Goal: Task Accomplishment & Management: Use online tool/utility

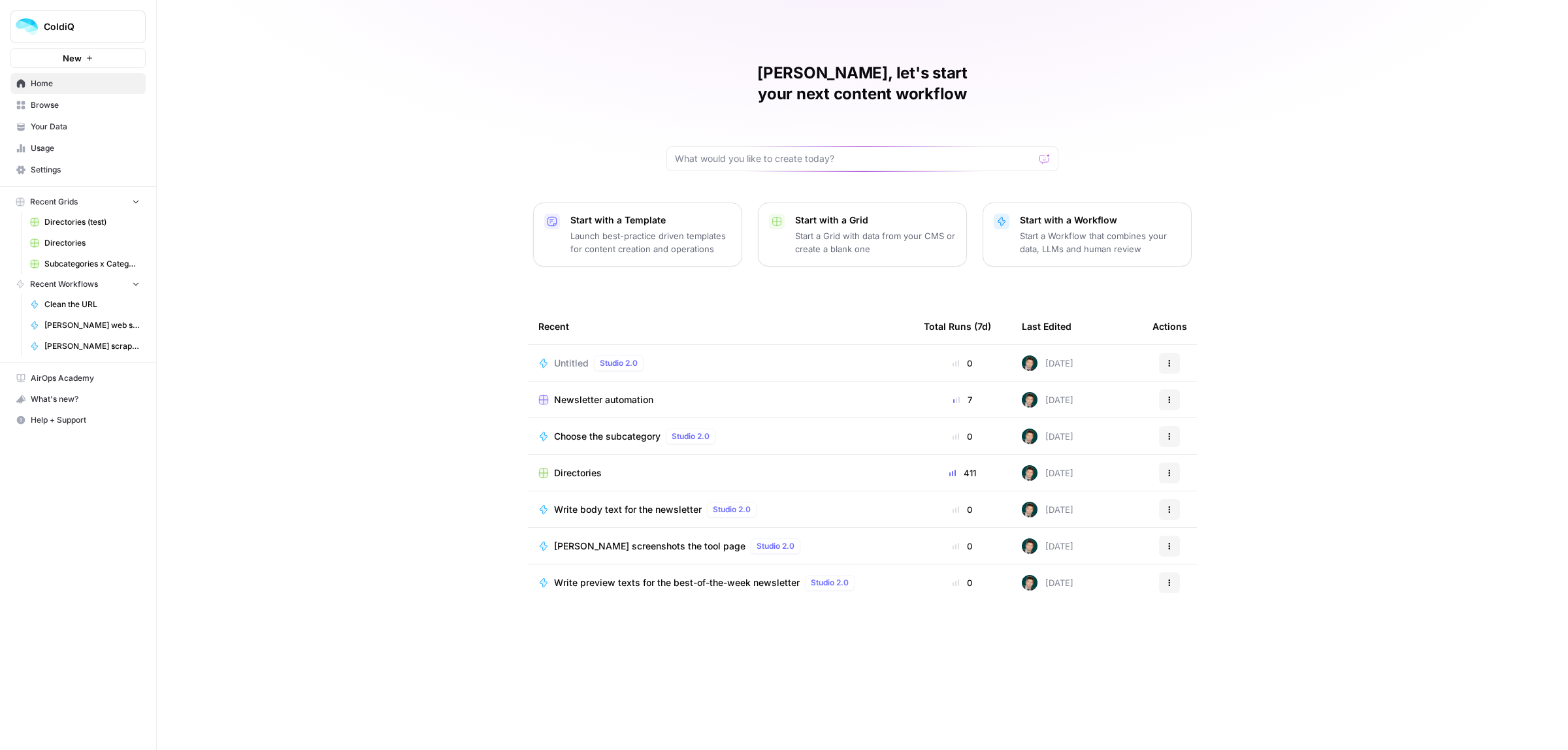
click at [1003, 360] on icon "button" at bounding box center [1169, 363] width 8 height 8
click at [1003, 400] on div "Delete" at bounding box center [1232, 403] width 124 height 13
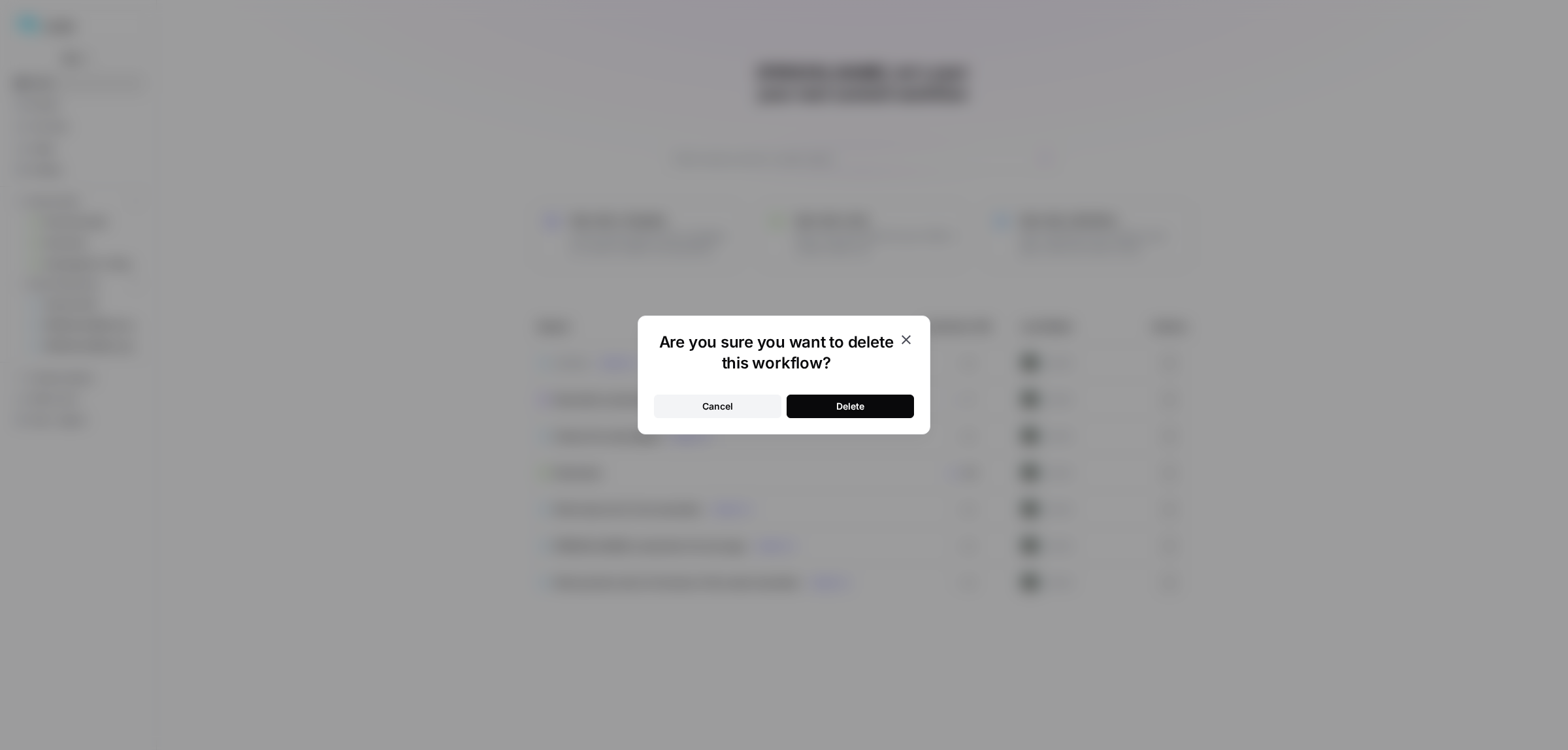
click at [842, 413] on div "Delete" at bounding box center [850, 406] width 28 height 13
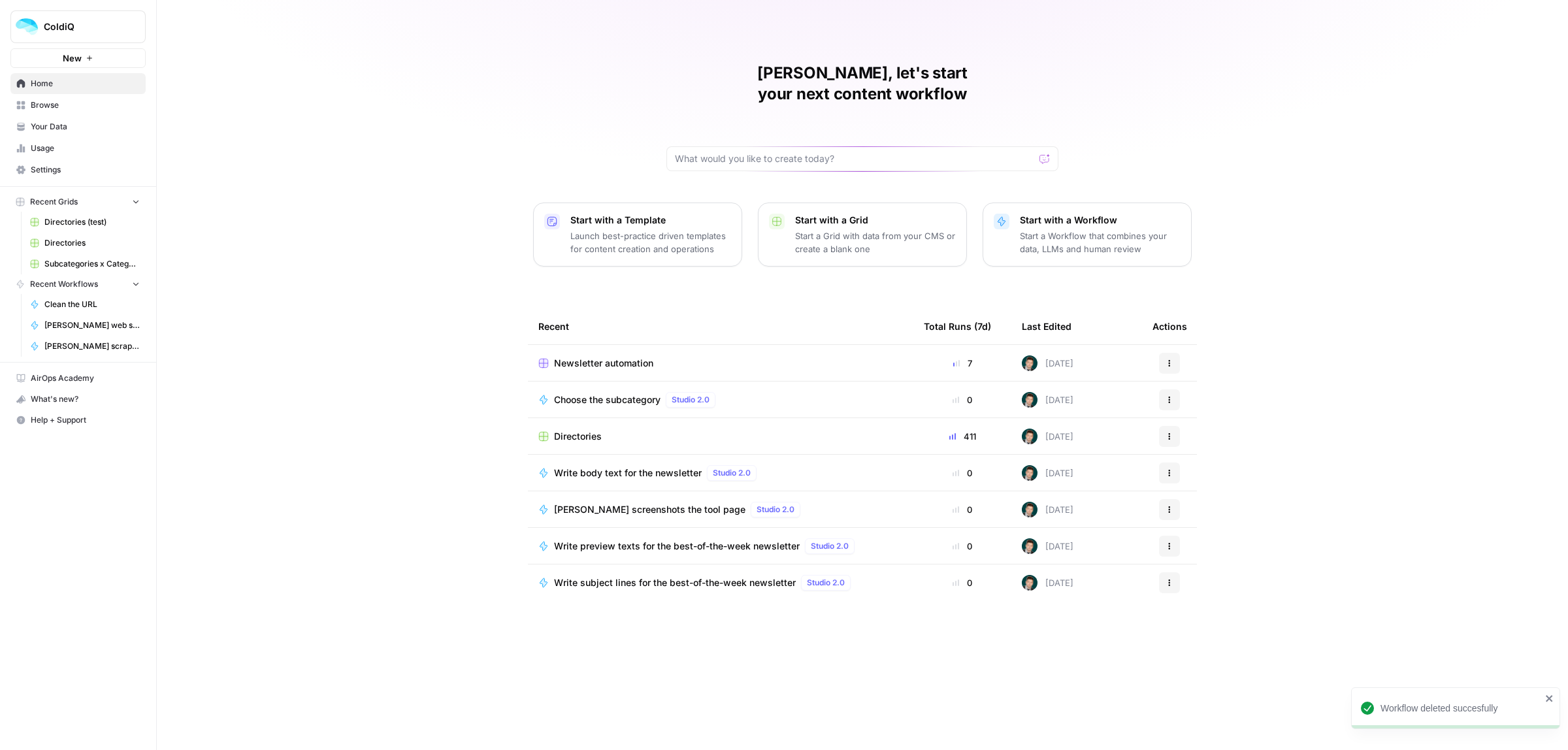
click at [582, 393] on span "Choose the subcategory" at bounding box center [607, 400] width 107 height 13
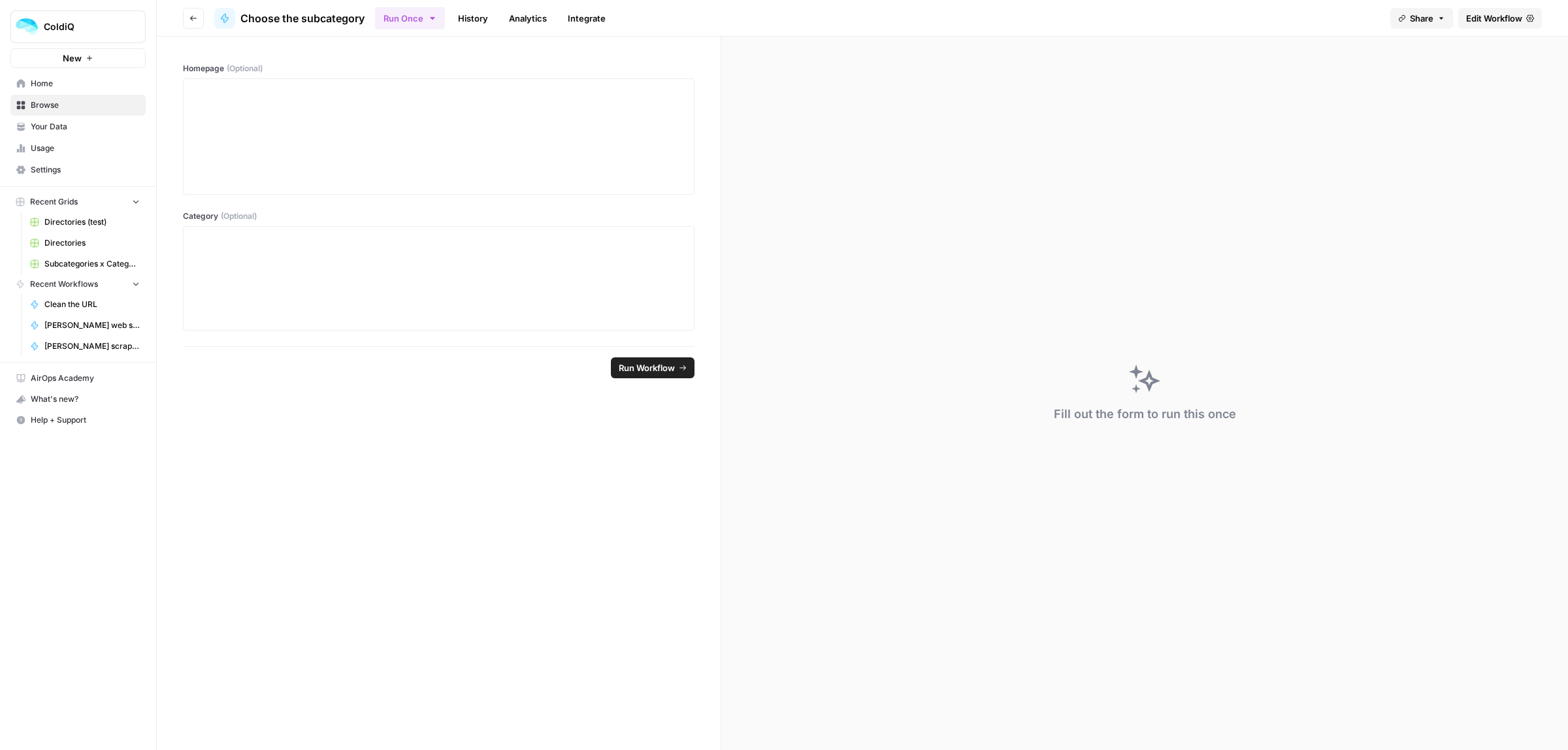
click at [1003, 14] on span "Edit Workflow" at bounding box center [1494, 18] width 56 height 13
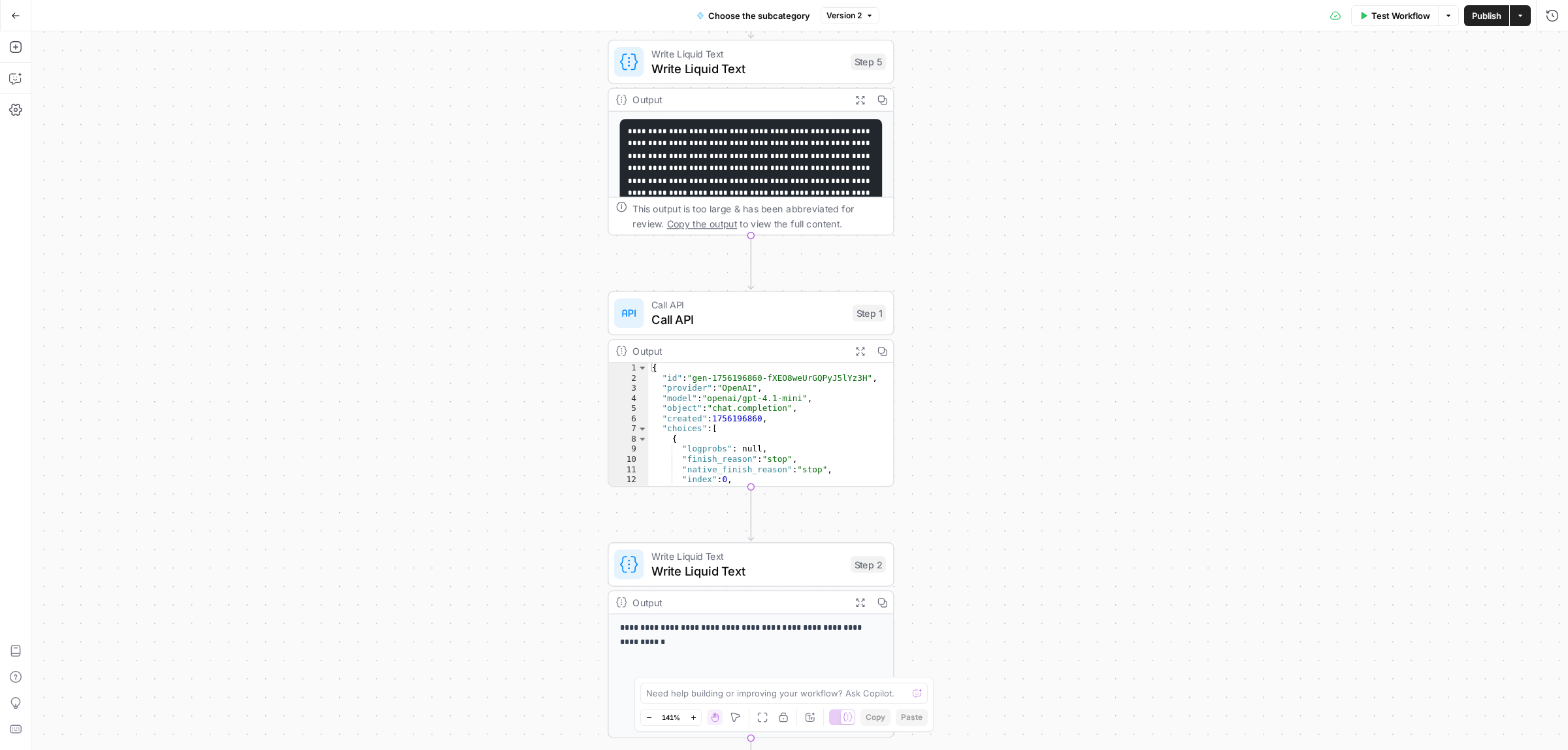
drag, startPoint x: 979, startPoint y: 442, endPoint x: 974, endPoint y: 75, distance: 367.0
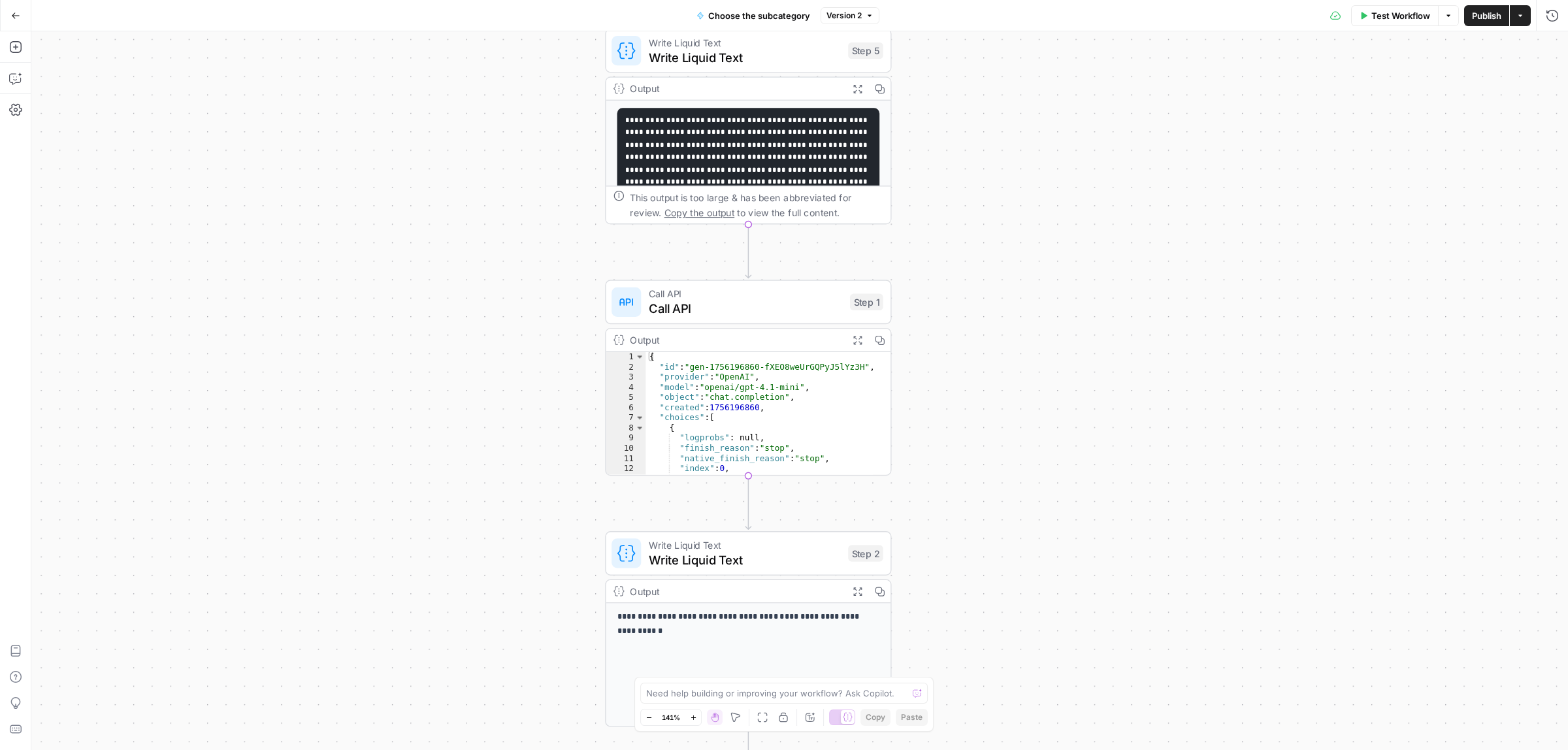
click at [759, 300] on span "Call API" at bounding box center [746, 308] width 194 height 18
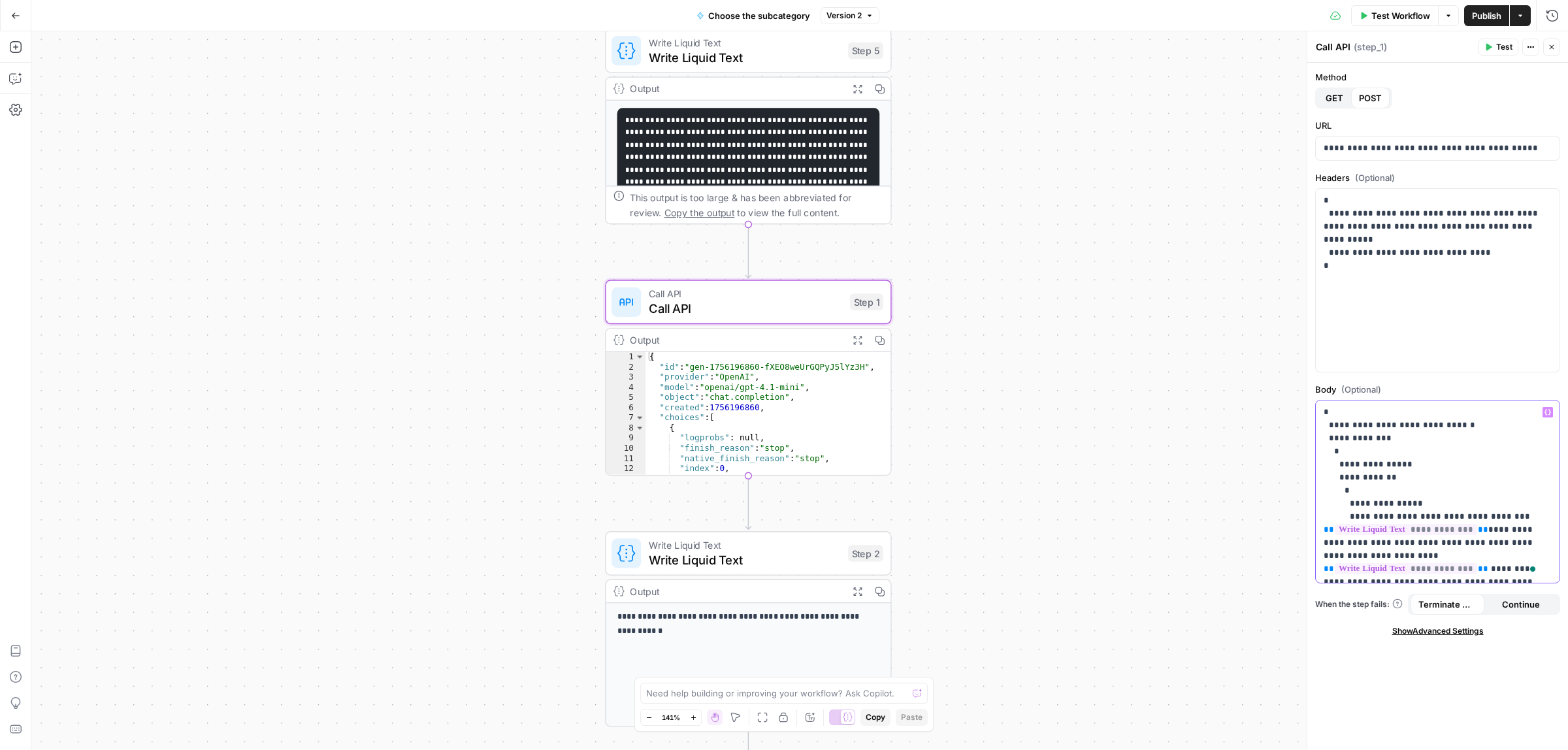
drag, startPoint x: 1448, startPoint y: 426, endPoint x: 1370, endPoint y: 426, distance: 78.0
click at [1003, 426] on p "**********" at bounding box center [1432, 530] width 215 height 248
click at [1003, 479] on p "**********" at bounding box center [1432, 537] width 215 height 261
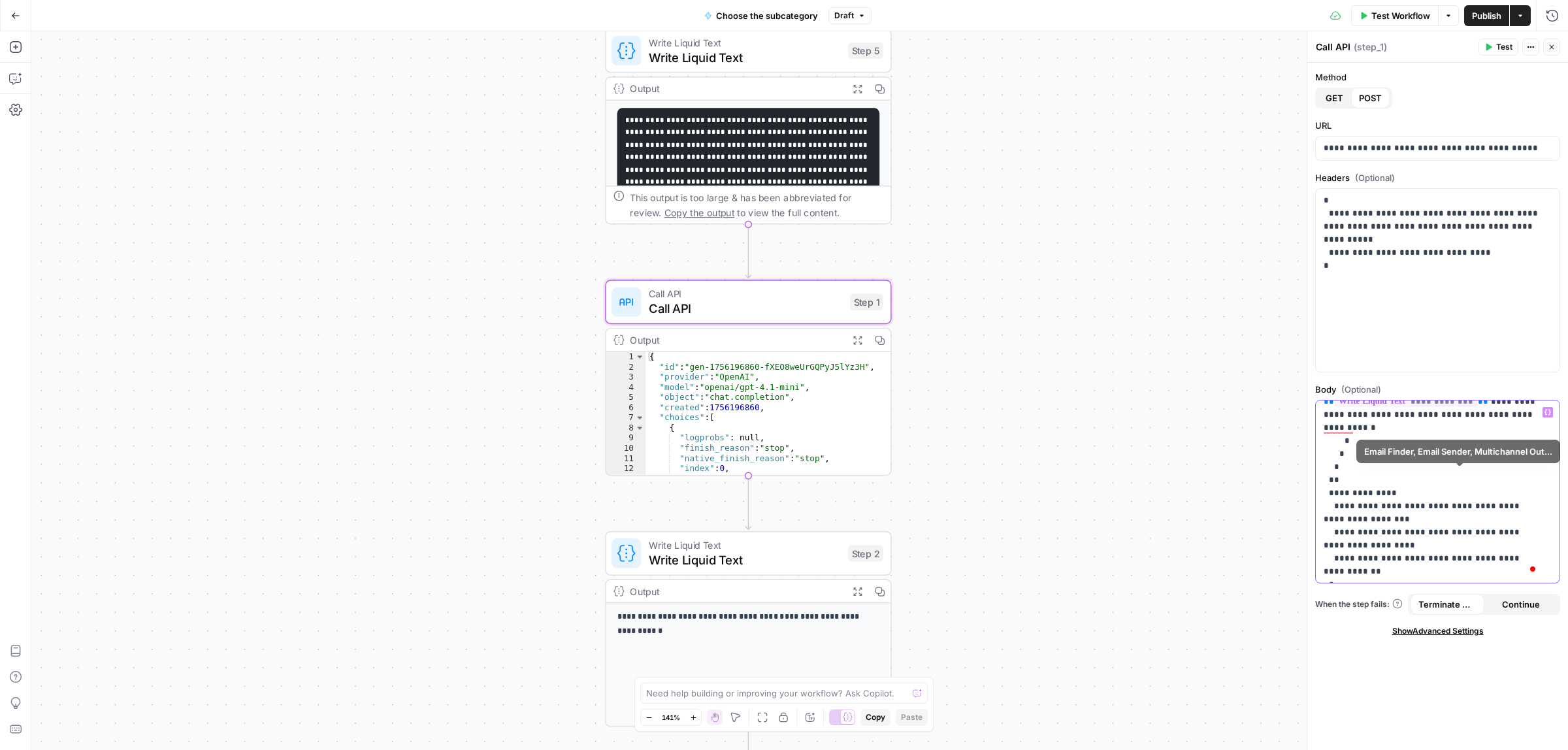
scroll to position [181, 0]
drag, startPoint x: 1531, startPoint y: 541, endPoint x: 1321, endPoint y: 524, distance: 210.7
click at [1003, 479] on div "**********" at bounding box center [1437, 491] width 243 height 182
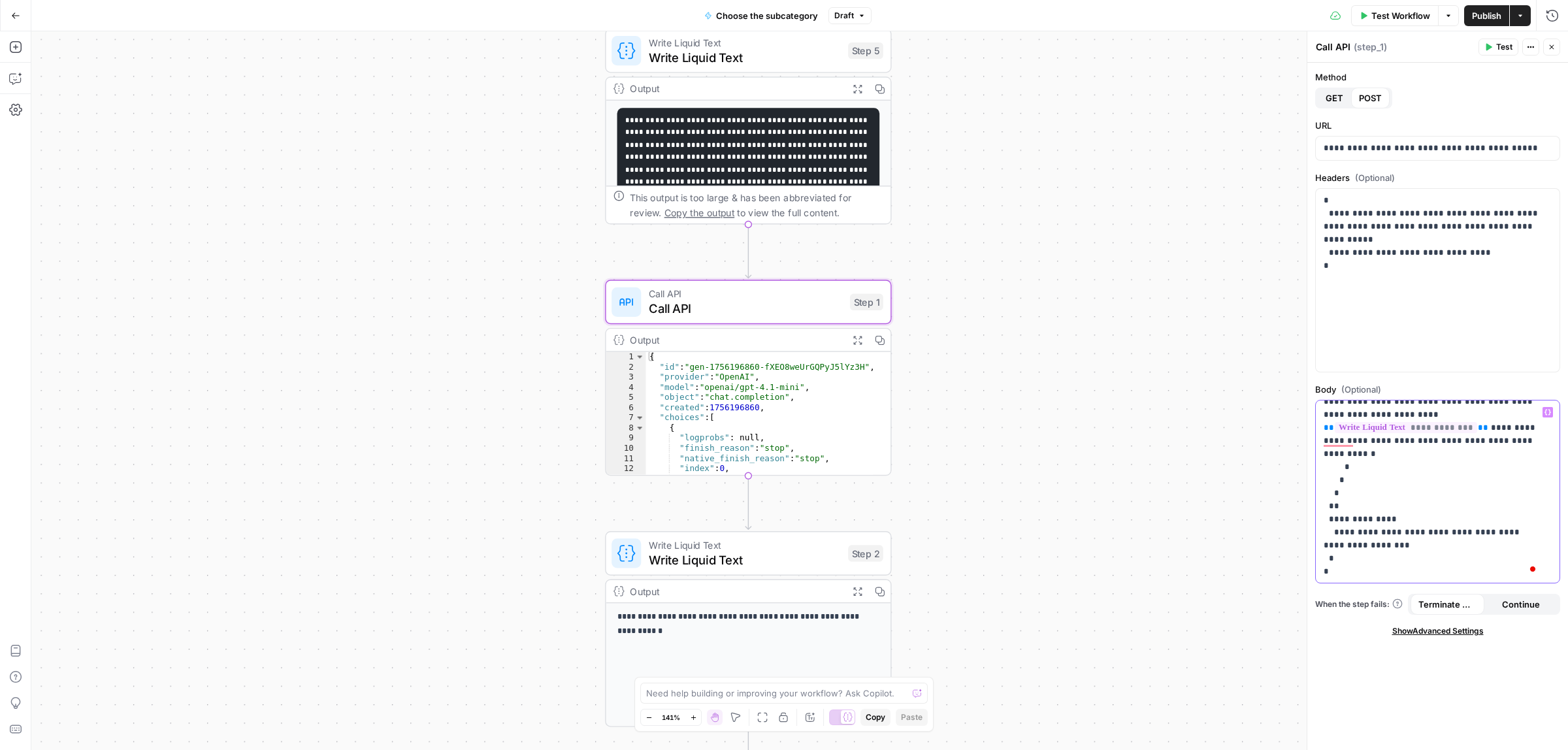
scroll to position [141, 0]
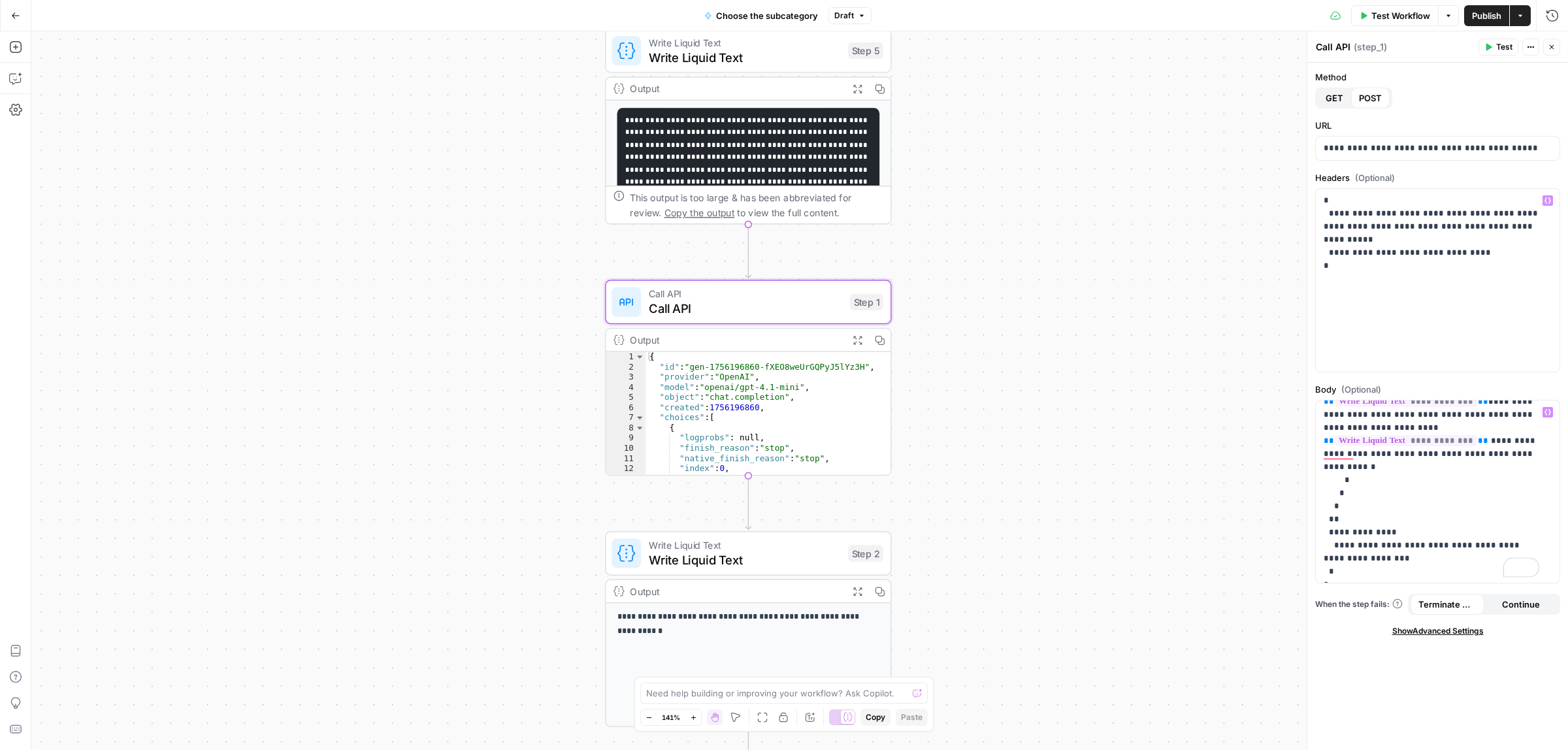
click at [1003, 47] on icon "button" at bounding box center [1490, 47] width 6 height 7
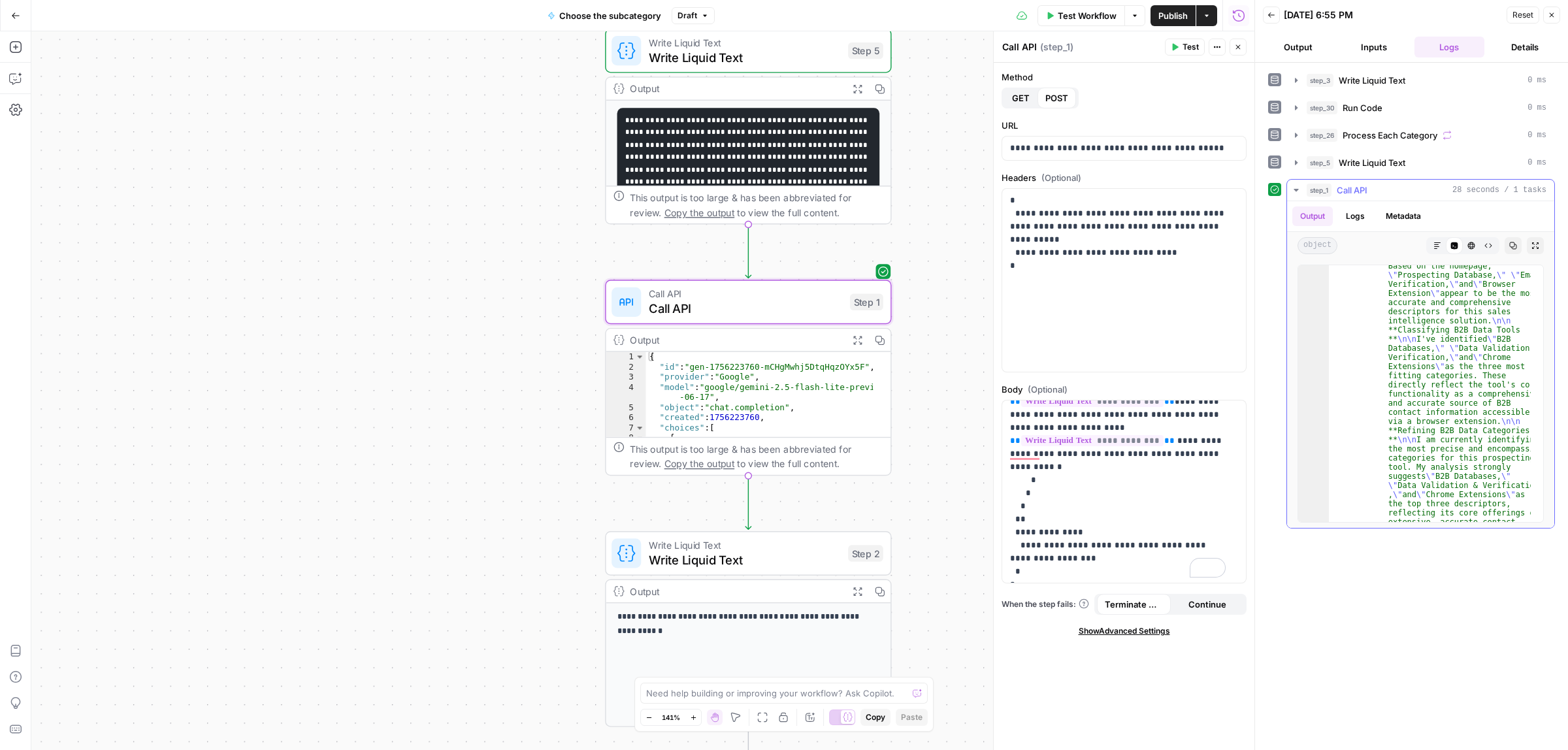
scroll to position [662, 0]
click at [843, 479] on icon "button" at bounding box center [840, 519] width 15 height 15
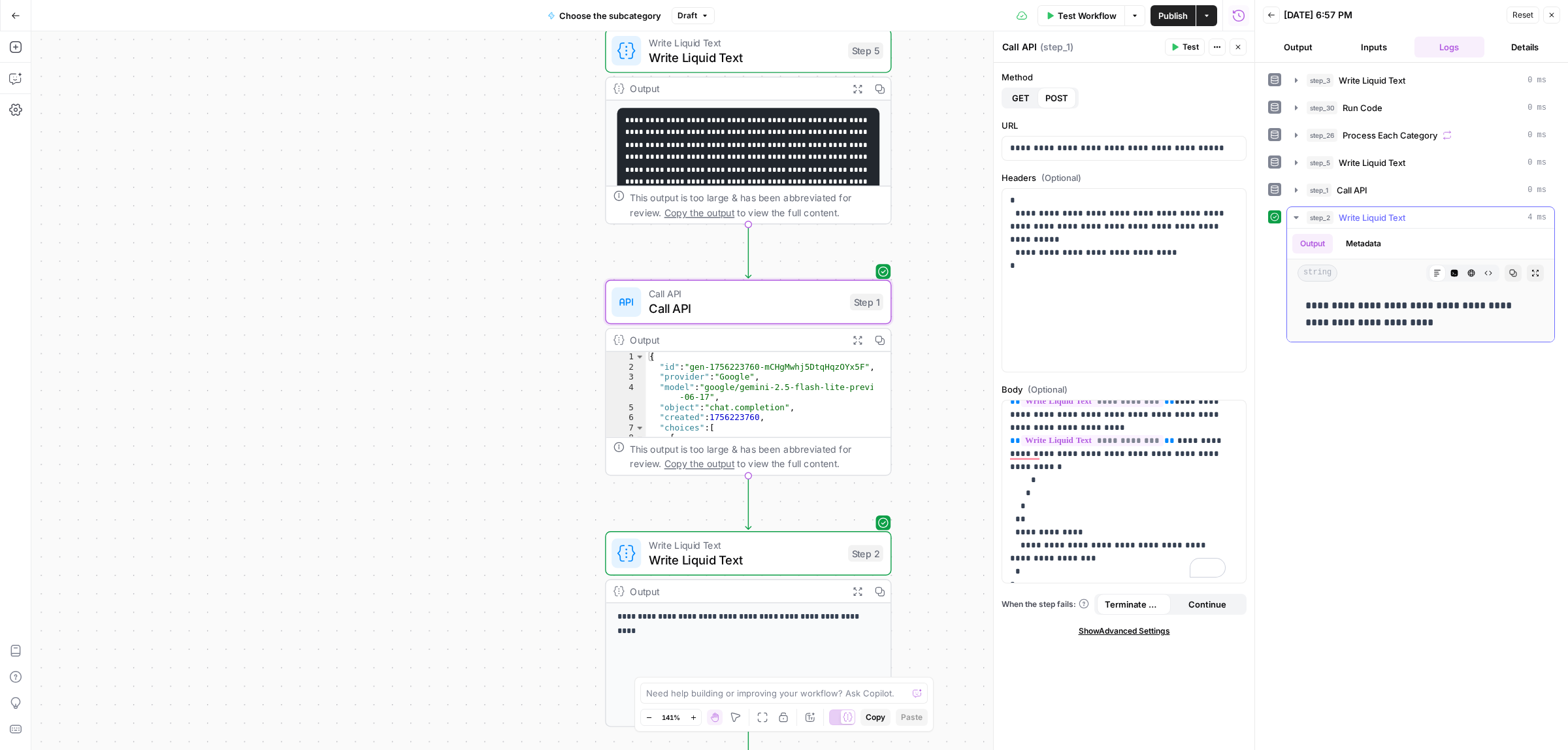
drag, startPoint x: 1357, startPoint y: 318, endPoint x: 1419, endPoint y: 321, distance: 62.1
click at [1003, 321] on p "**********" at bounding box center [1420, 314] width 230 height 34
click at [756, 291] on span "Call API" at bounding box center [746, 294] width 194 height 15
drag, startPoint x: 1092, startPoint y: 533, endPoint x: 1057, endPoint y: 533, distance: 35.0
click at [1003, 479] on p "**********" at bounding box center [1118, 421] width 215 height 313
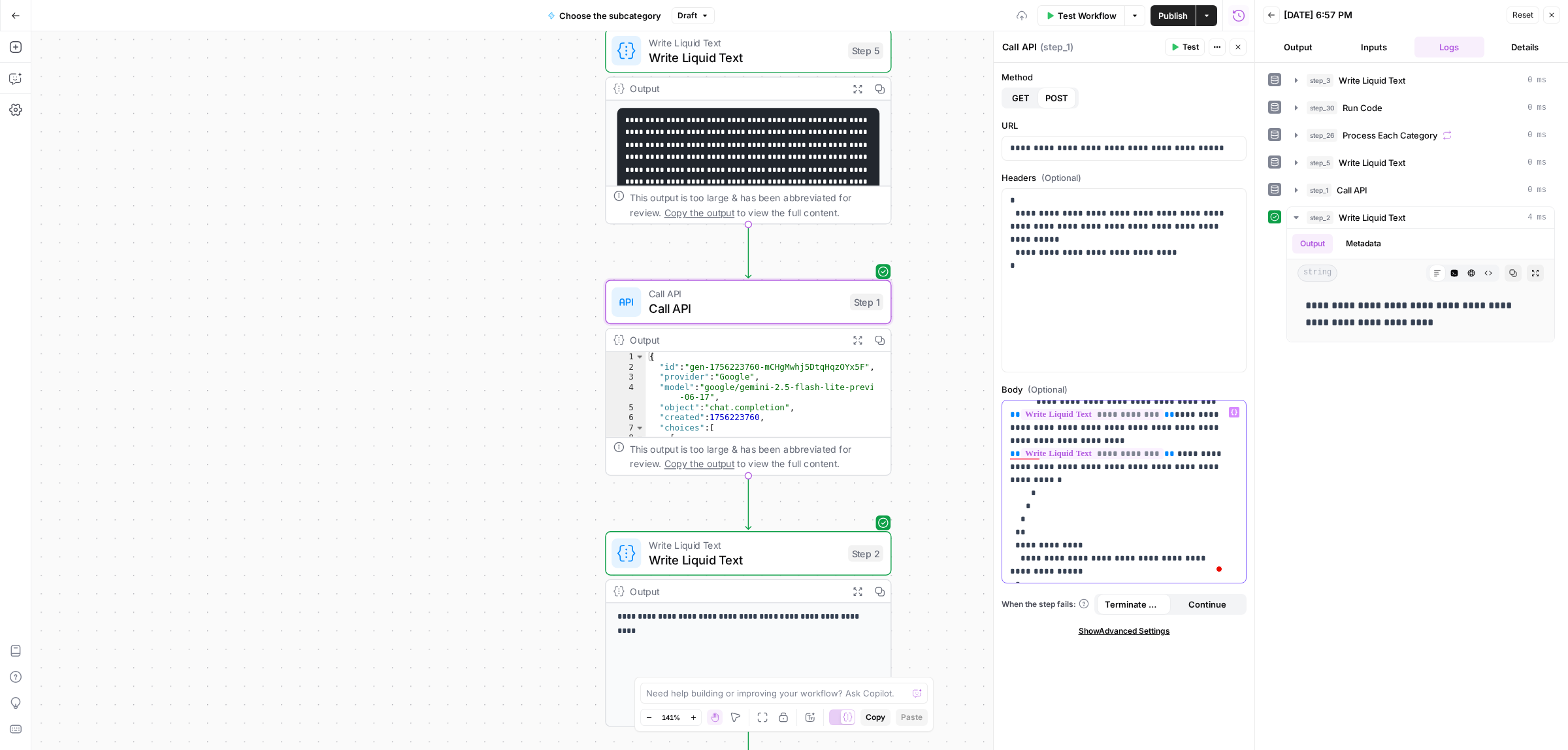
scroll to position [141, 0]
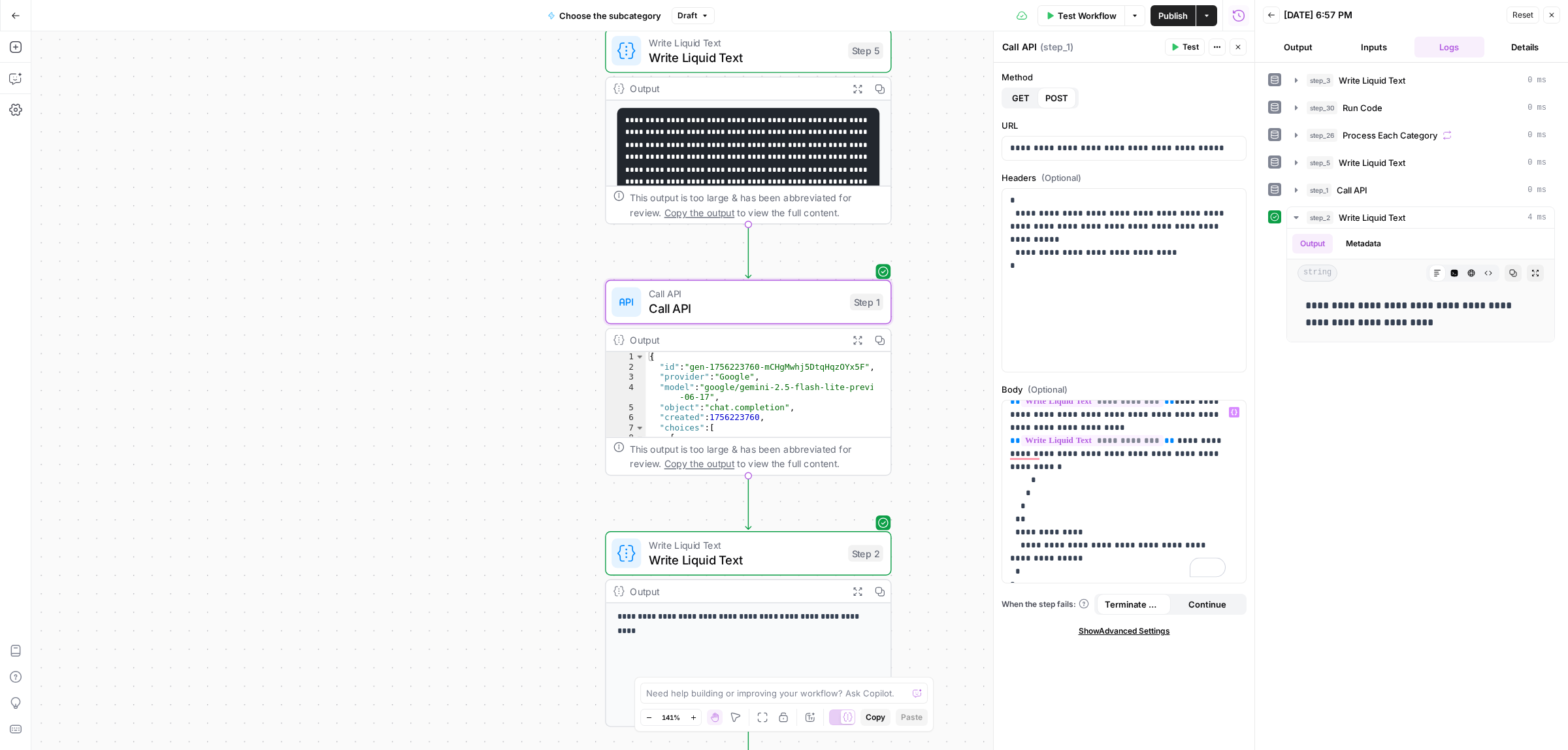
click at [1003, 47] on span "Test" at bounding box center [1191, 47] width 17 height 12
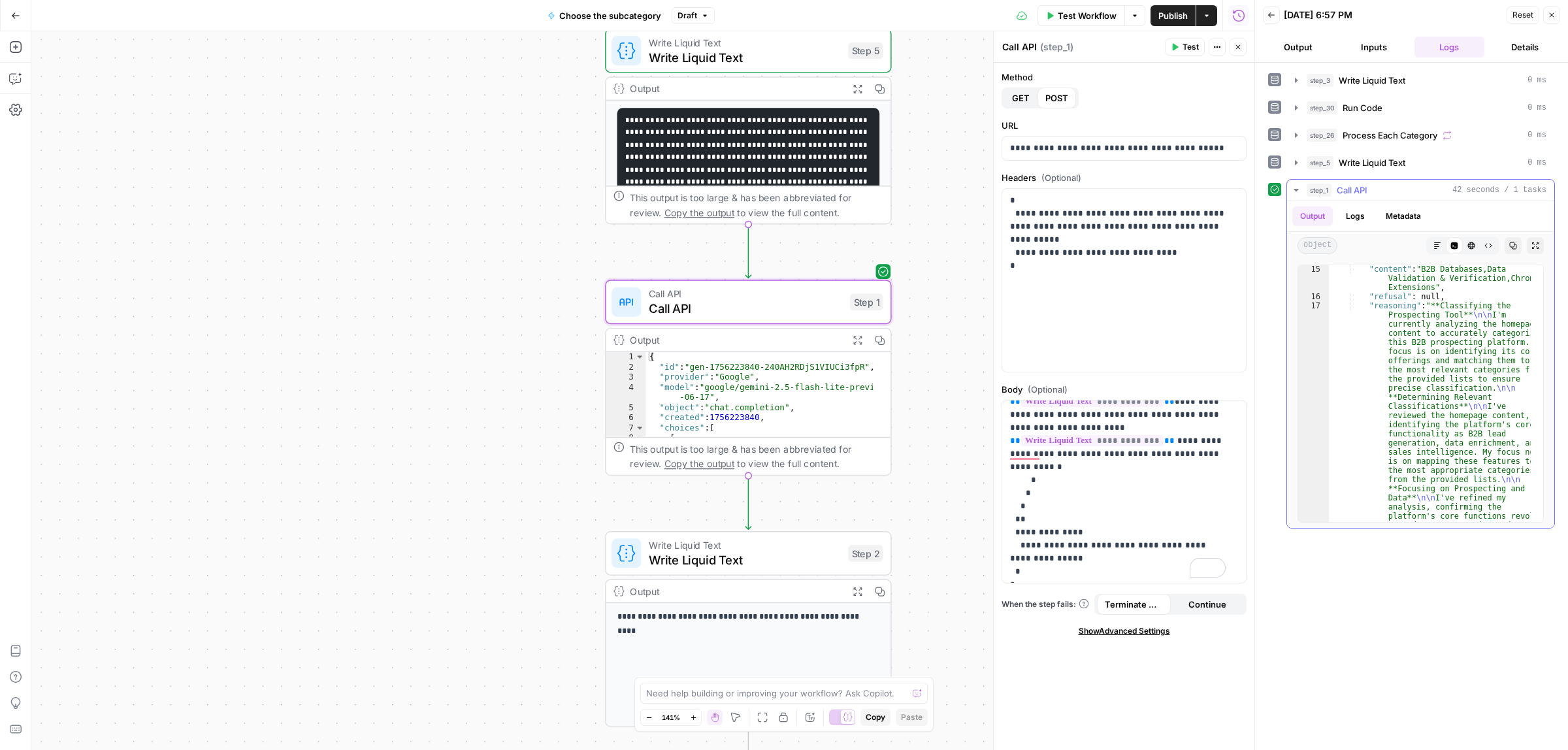
scroll to position [147, 0]
click at [752, 479] on span "Write Liquid Text" at bounding box center [745, 560] width 192 height 18
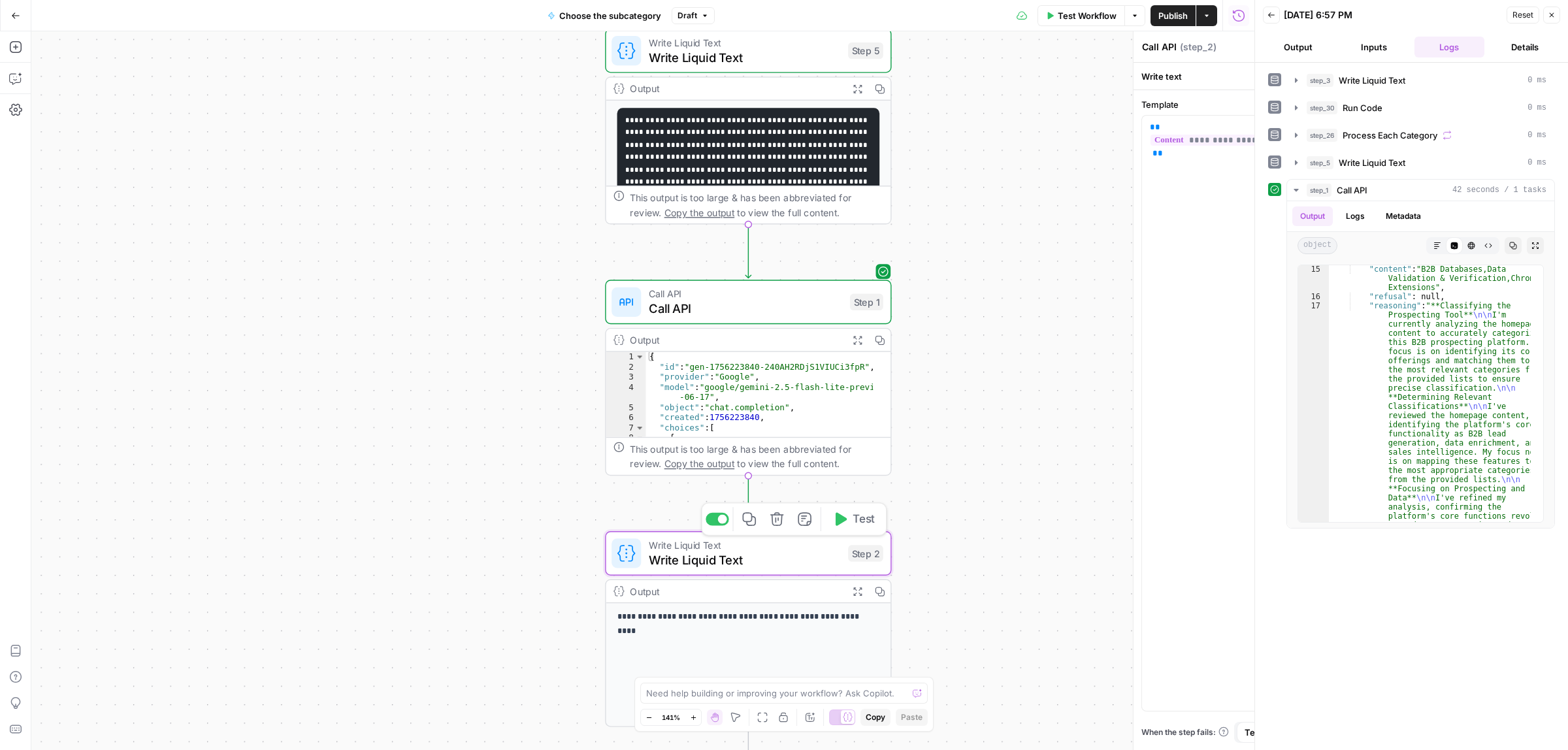
type textarea "Write Liquid Text"
click at [840, 479] on icon "button" at bounding box center [841, 519] width 11 height 13
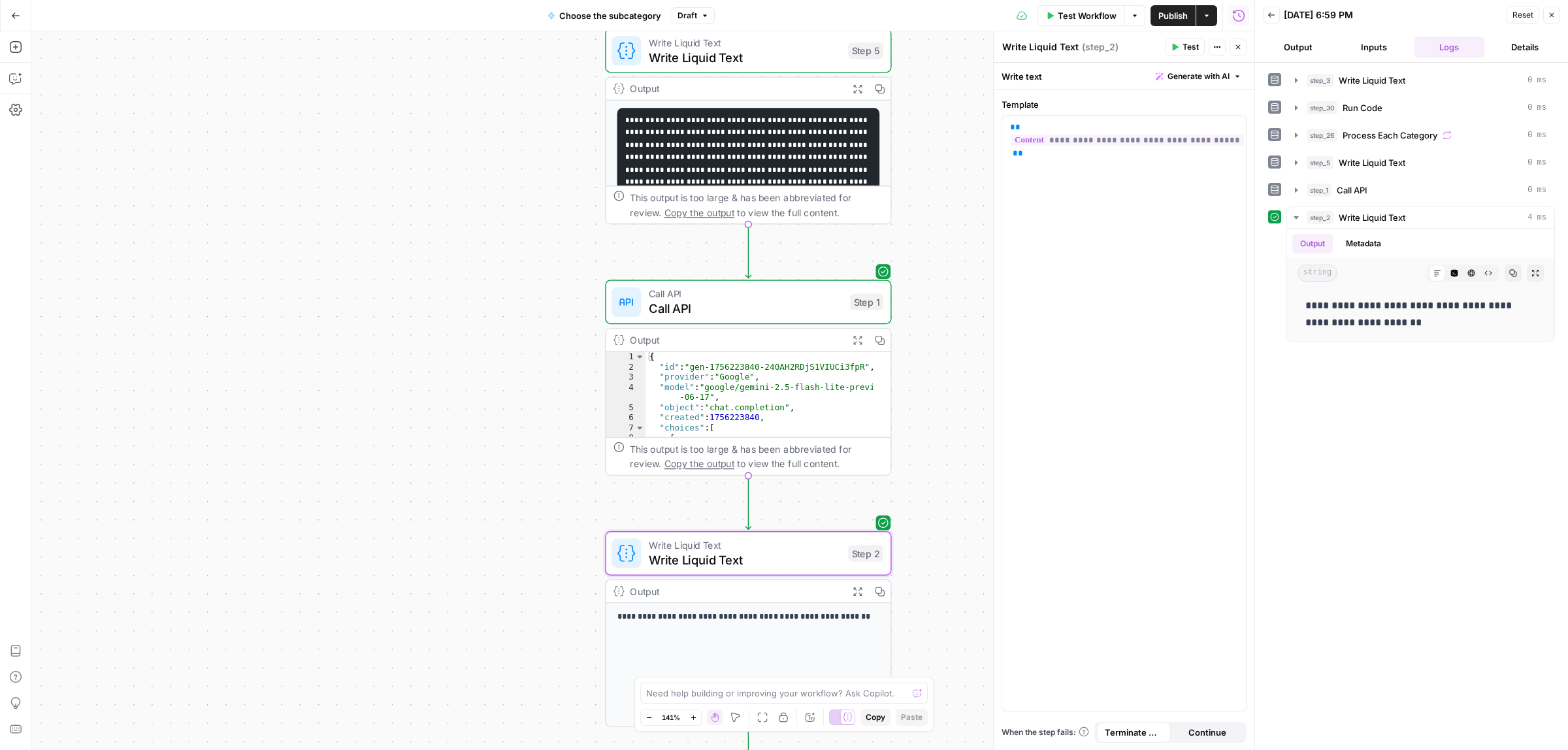
click at [1003, 15] on icon "button" at bounding box center [1552, 15] width 4 height 4
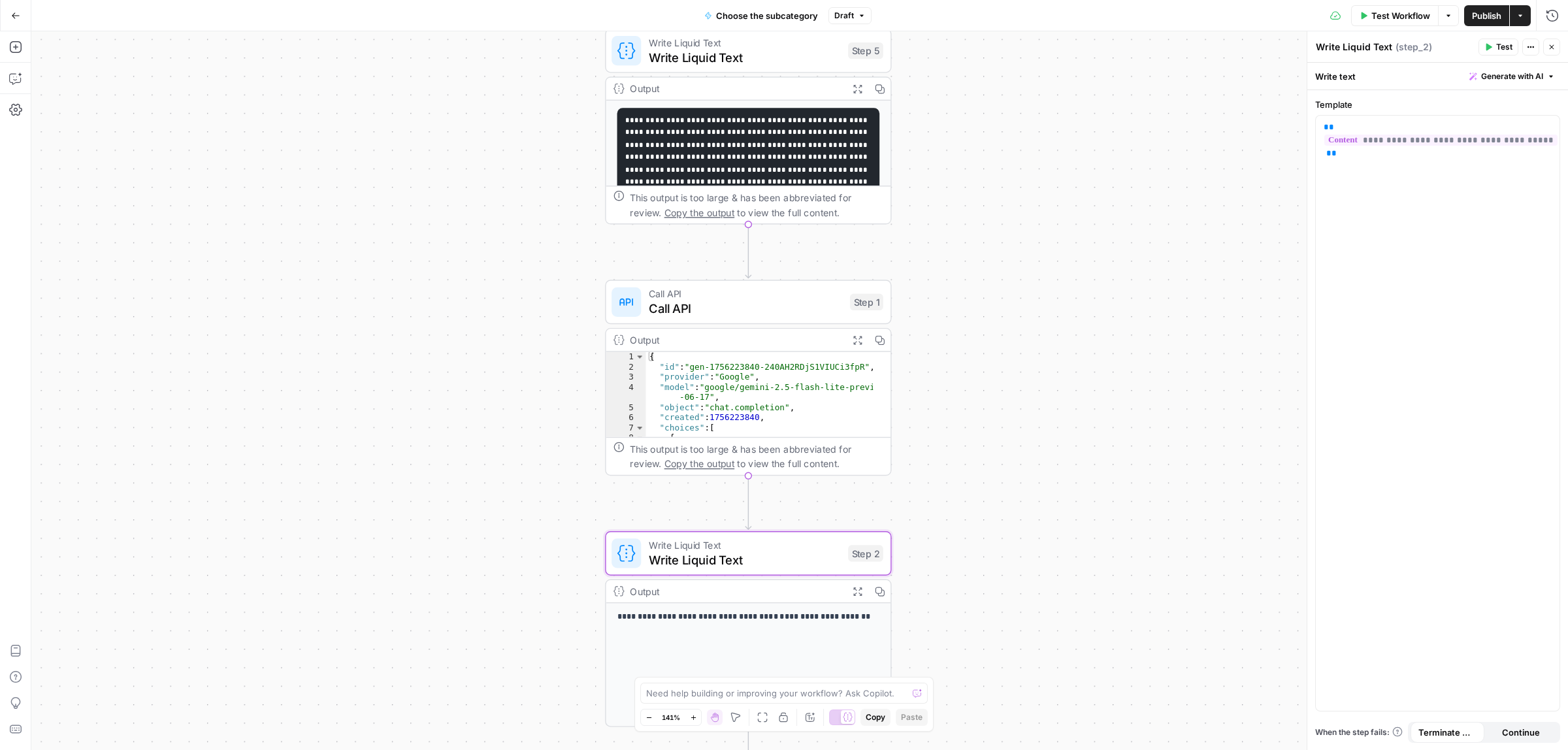
click at [1003, 15] on span "Publish" at bounding box center [1487, 16] width 30 height 13
click at [1003, 20] on span "Publish" at bounding box center [1487, 16] width 30 height 13
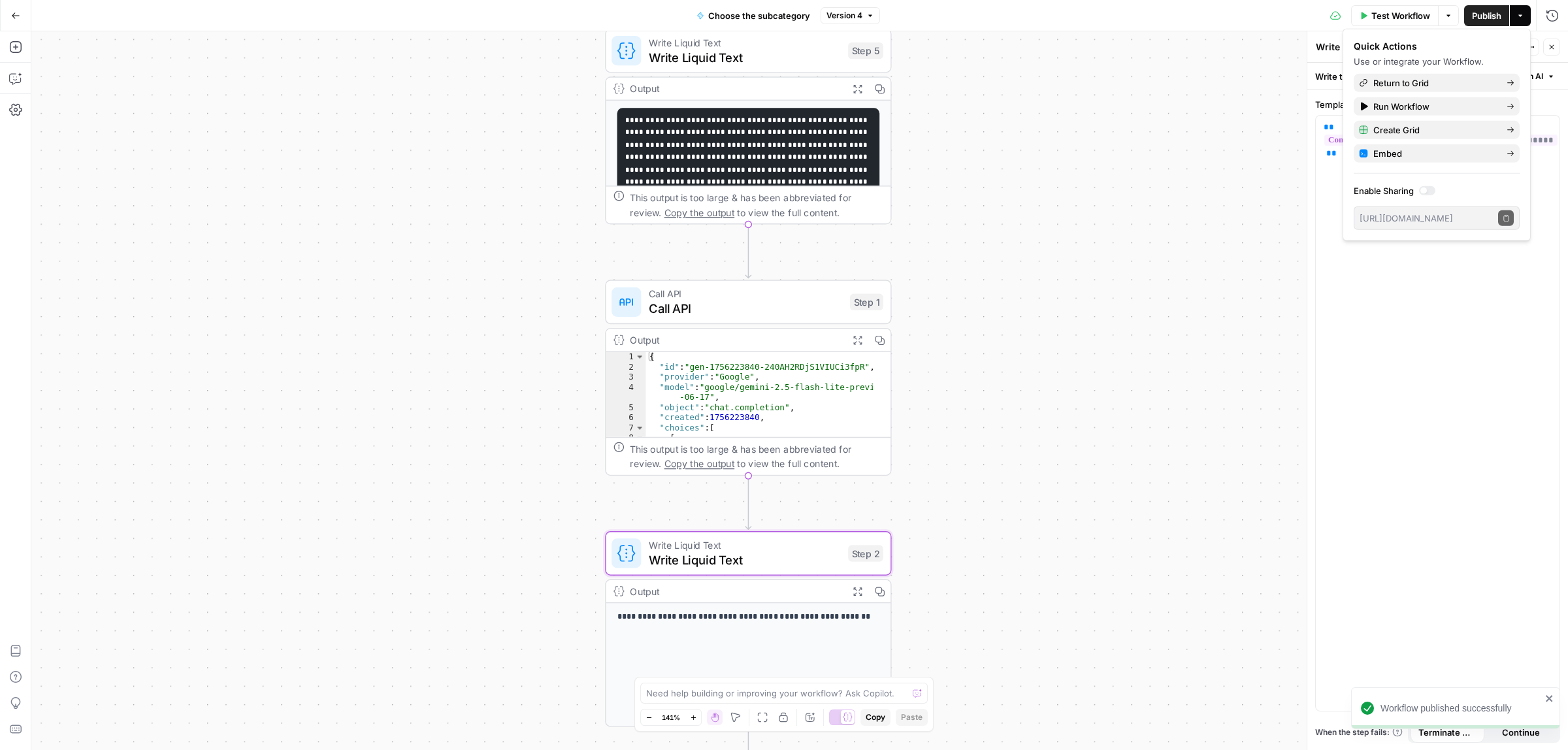
click at [11, 17] on icon "button" at bounding box center [15, 15] width 9 height 9
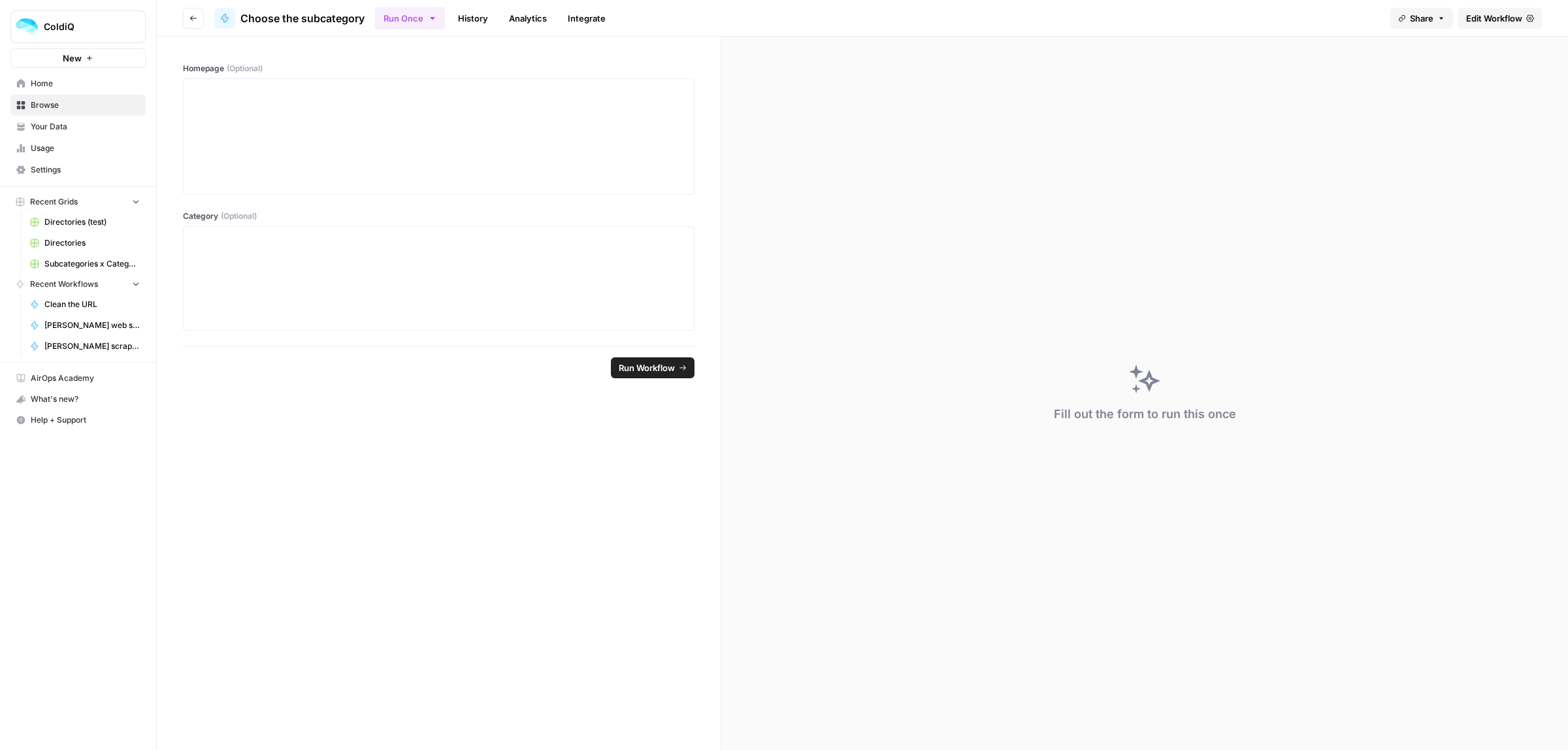
click at [49, 83] on span "Home" at bounding box center [85, 83] width 109 height 12
